Goal: Task Accomplishment & Management: Manage account settings

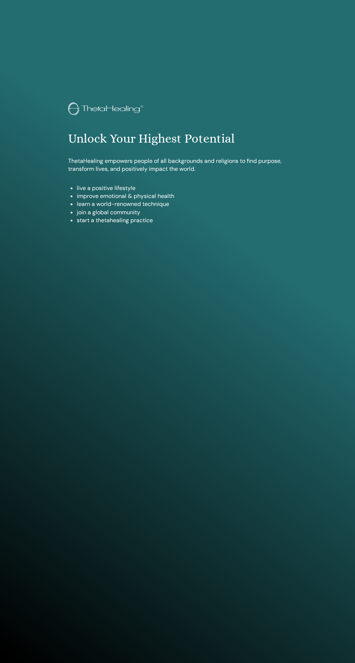
scroll to position [610, 0]
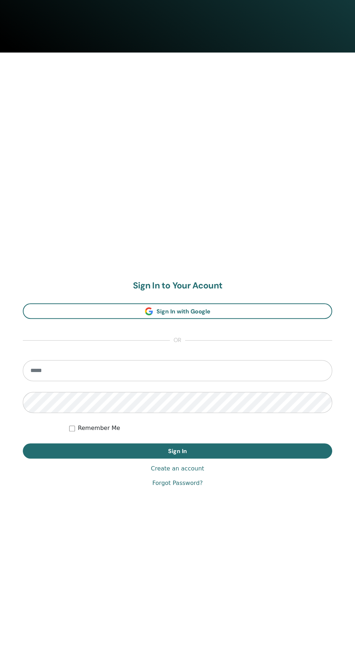
click at [225, 370] on input "email" at bounding box center [177, 370] width 309 height 21
type input "**********"
click at [23, 443] on button "Sign In" at bounding box center [177, 450] width 309 height 15
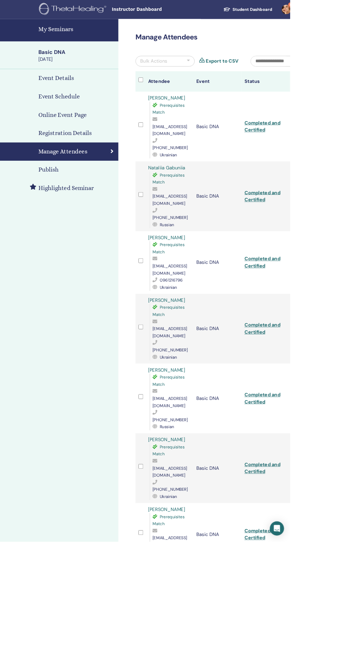
click at [49, 45] on link "My Seminars" at bounding box center [72, 37] width 145 height 28
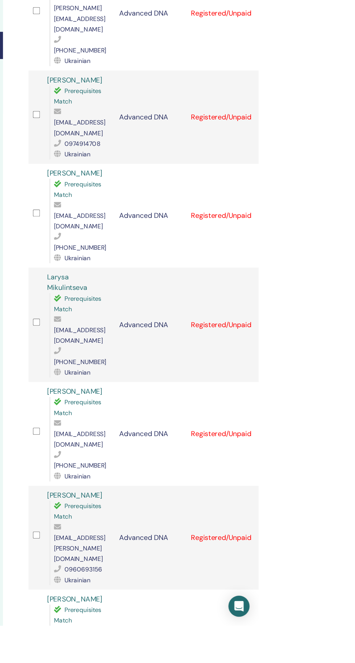
click at [354, 502] on icon at bounding box center [359, 505] width 2 height 6
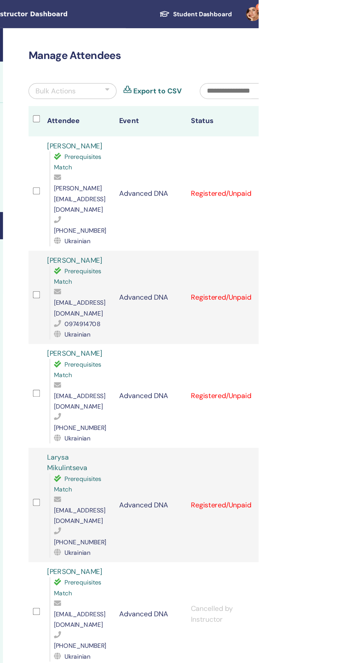
click at [189, 74] on div "Bulk Actions" at bounding box center [188, 75] width 33 height 9
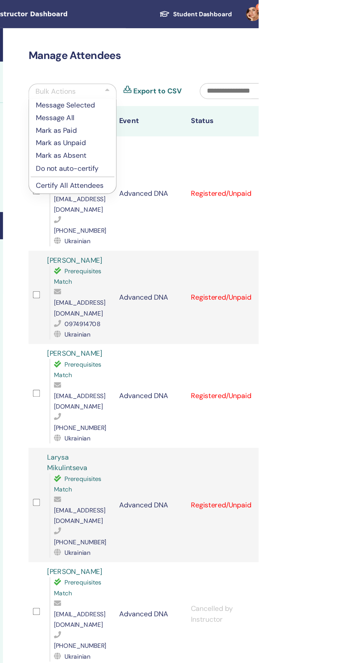
click at [181, 153] on p "Certify All Attendees" at bounding box center [202, 153] width 60 height 8
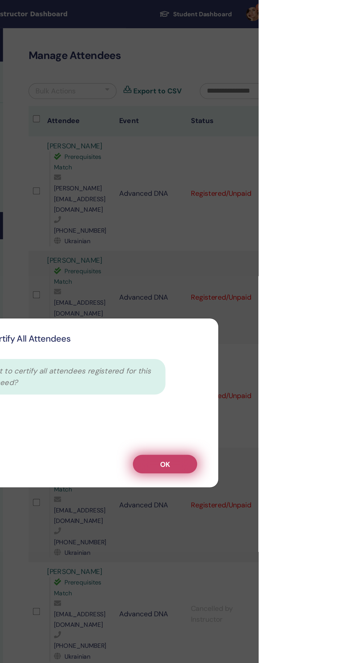
click at [304, 389] on button "OK" at bounding box center [277, 381] width 53 height 15
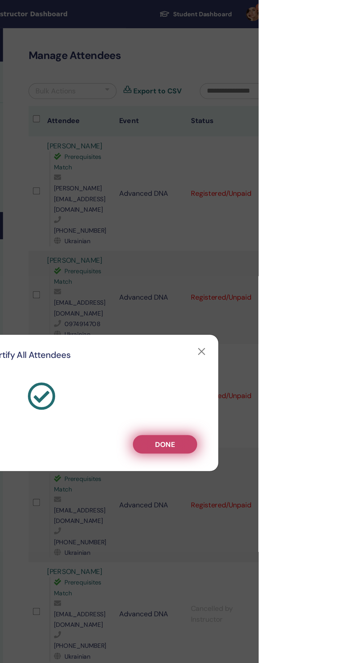
click at [304, 373] on button "Done" at bounding box center [277, 365] width 53 height 15
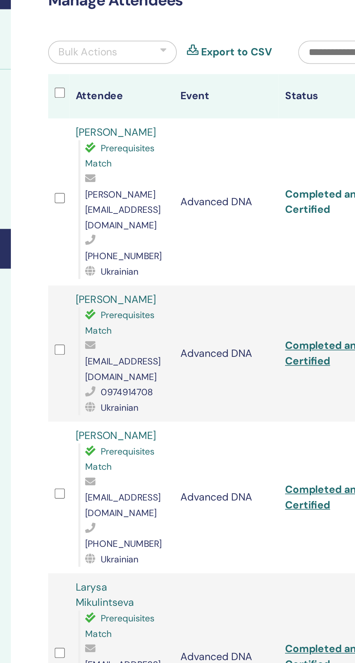
click at [317, 153] on link "Completed and Certified" at bounding box center [321, 159] width 44 height 16
click at [315, 236] on link "Completed and Certified" at bounding box center [321, 244] width 44 height 16
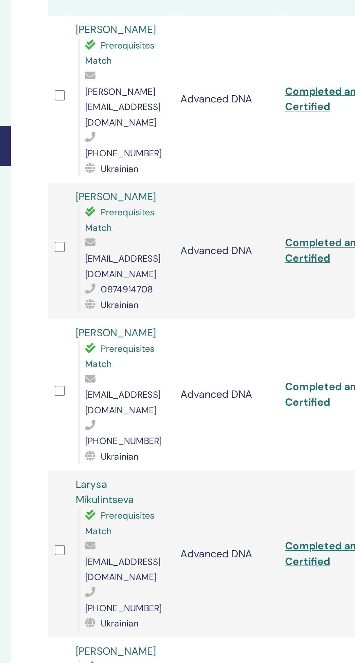
click at [312, 317] on link "Completed and Certified" at bounding box center [321, 325] width 44 height 16
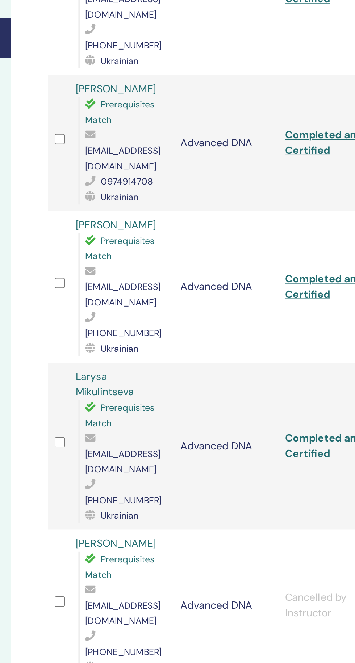
click at [318, 407] on link "Completed and Certified" at bounding box center [321, 415] width 44 height 16
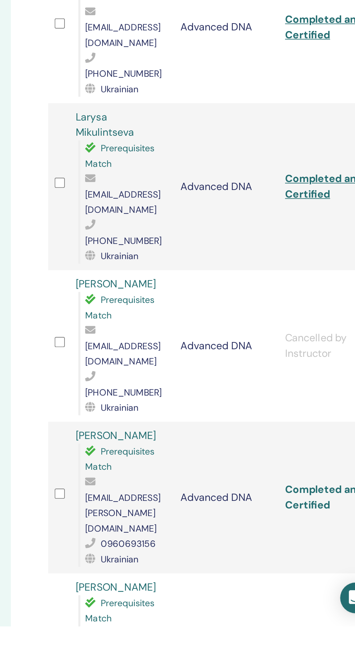
click at [318, 582] on link "Completed and Certified" at bounding box center [321, 590] width 44 height 16
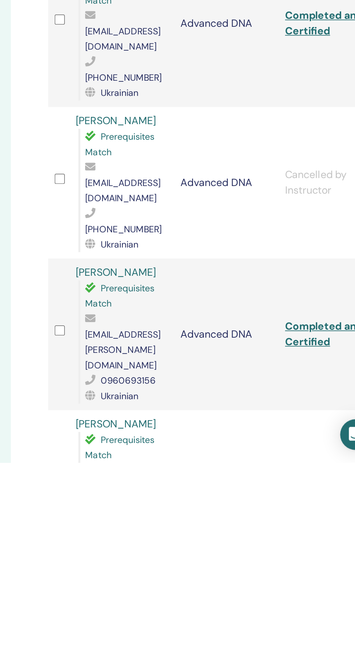
click at [313, 663] on link "Completed and Certified" at bounding box center [321, 676] width 44 height 16
